Goal: Information Seeking & Learning: Understand process/instructions

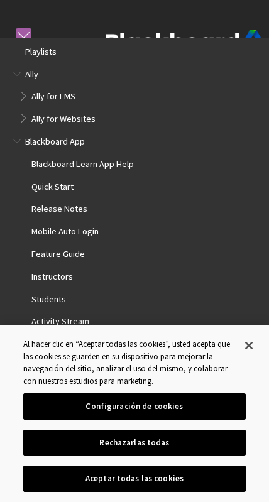
scroll to position [1356, 0]
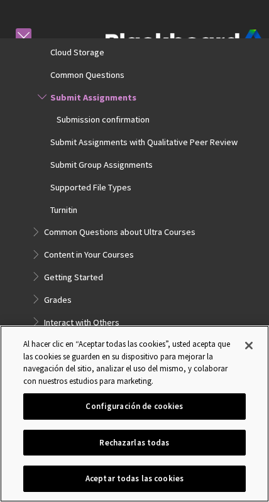
click at [256, 360] on button "Cerrar" at bounding box center [249, 346] width 28 height 28
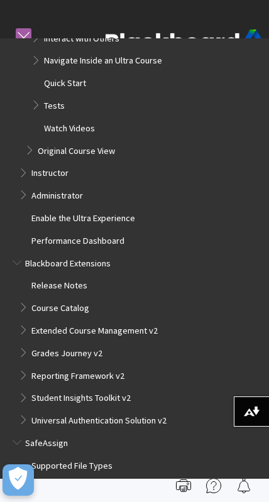
scroll to position [1640, 0]
click at [87, 435] on span "SafeAssign" at bounding box center [135, 444] width 244 height 18
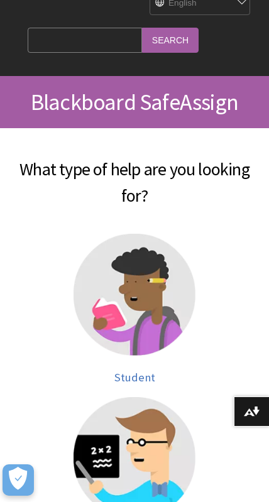
scroll to position [144, 0]
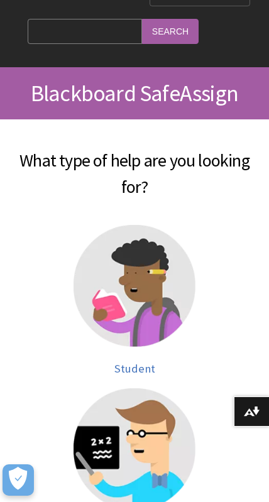
click at [154, 312] on img at bounding box center [135, 286] width 122 height 122
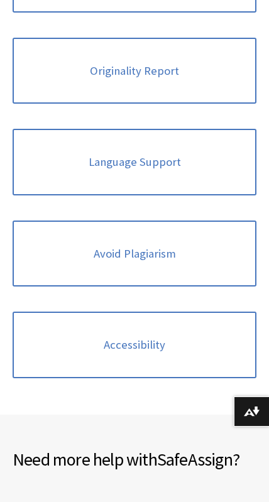
scroll to position [569, 0]
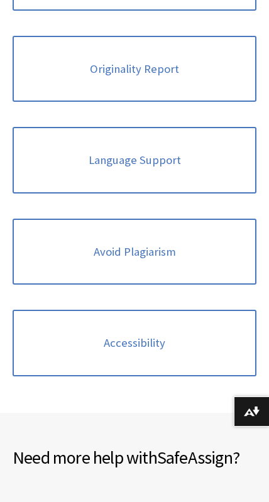
click at [214, 245] on link "Avoid Plagiarism" at bounding box center [135, 252] width 244 height 67
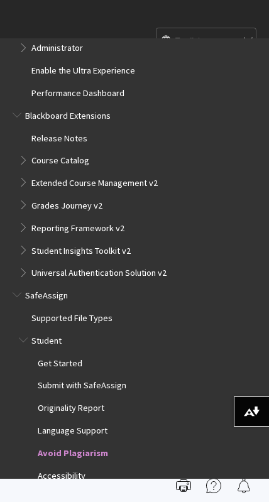
scroll to position [97, 0]
click at [104, 444] on span "Avoid Plagiarism" at bounding box center [73, 451] width 70 height 14
click at [83, 444] on span "Avoid Plagiarism" at bounding box center [73, 451] width 70 height 14
click at [91, 399] on span "Originality Report" at bounding box center [71, 406] width 67 height 14
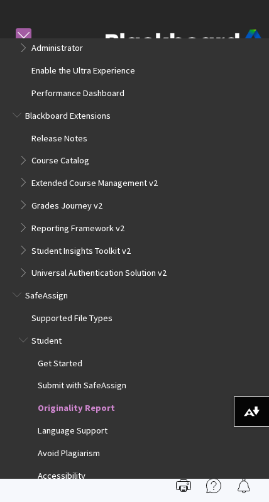
scroll to position [1038, 0]
click at [21, 35] on link at bounding box center [24, 36] width 16 height 16
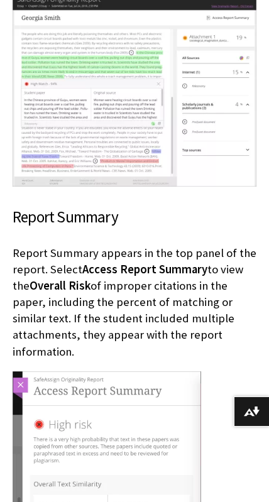
scroll to position [2612, 0]
